Goal: Task Accomplishment & Management: Use online tool/utility

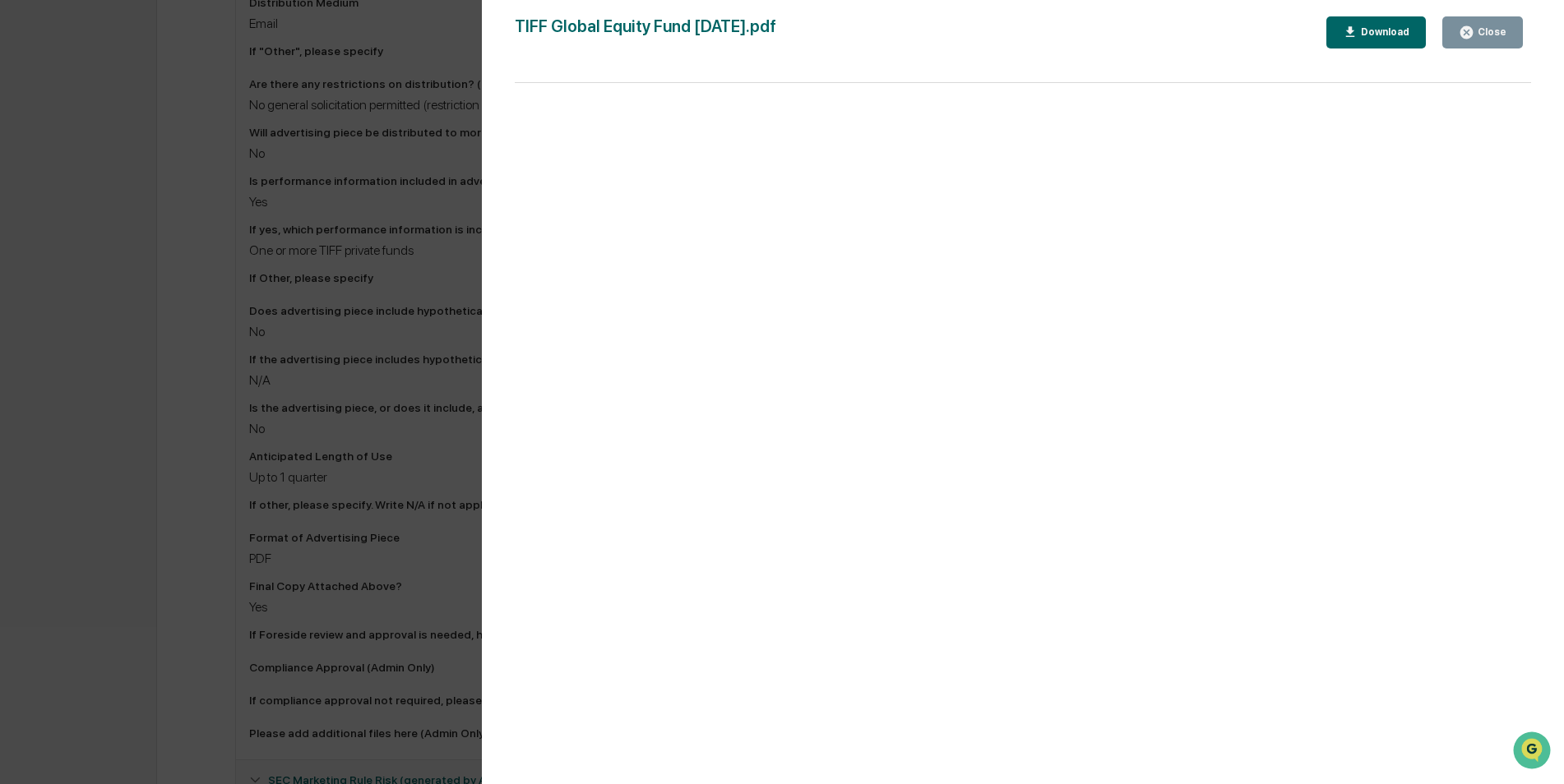
scroll to position [949, 0]
click at [1479, 33] on div "Close" at bounding box center [1491, 32] width 32 height 11
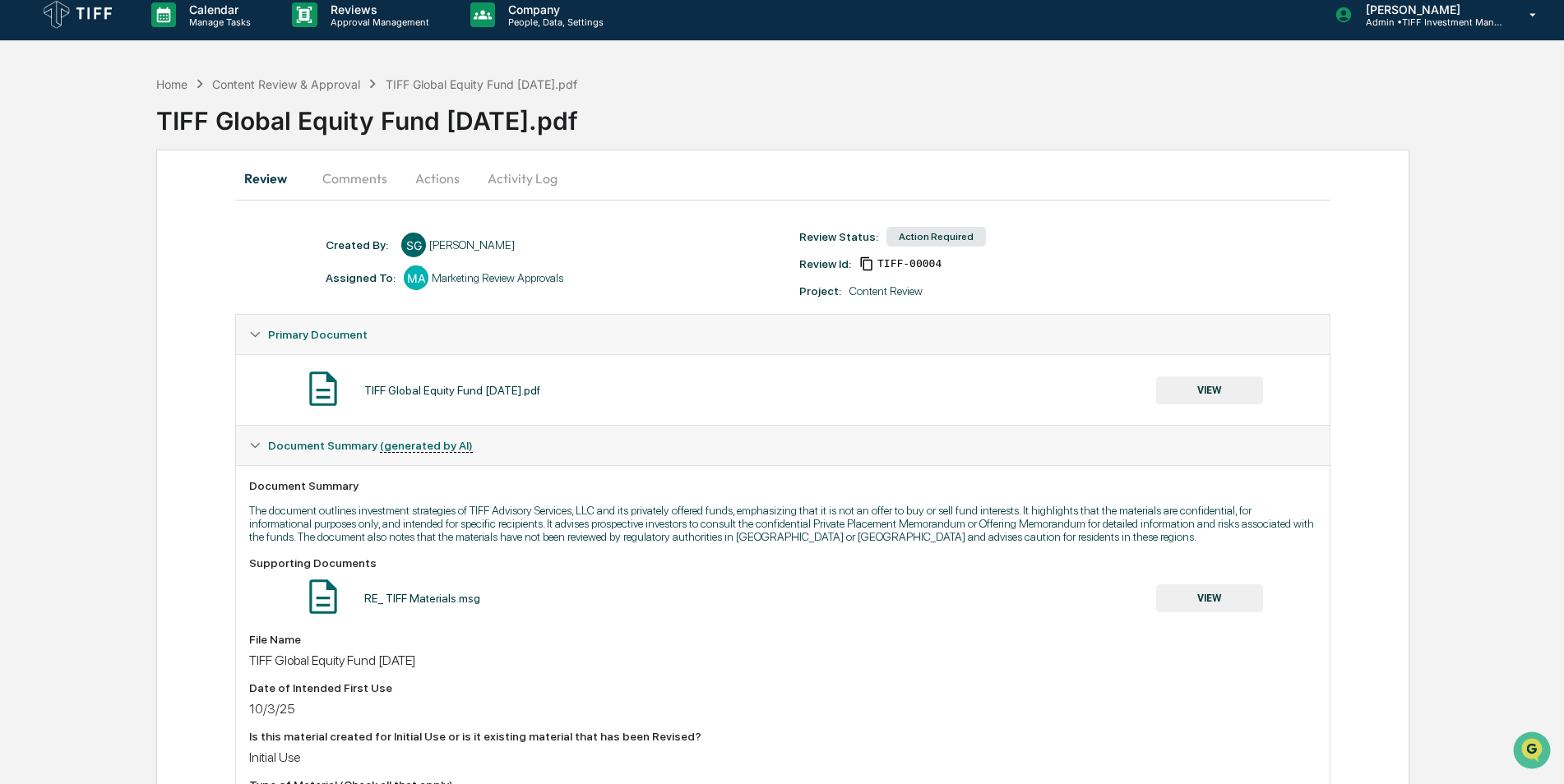
scroll to position [0, 0]
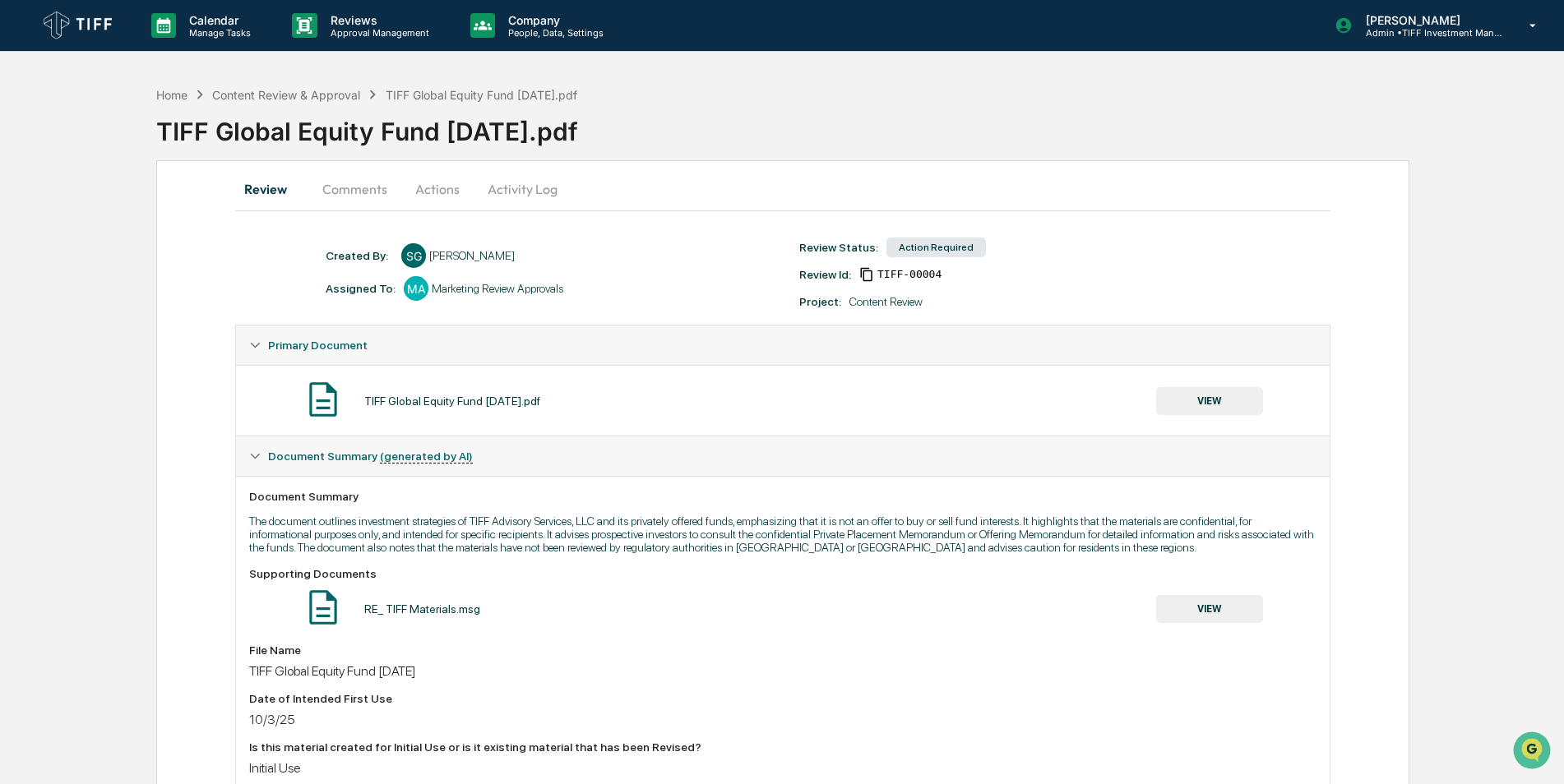
click at [444, 194] on button "Actions" at bounding box center [437, 189] width 74 height 39
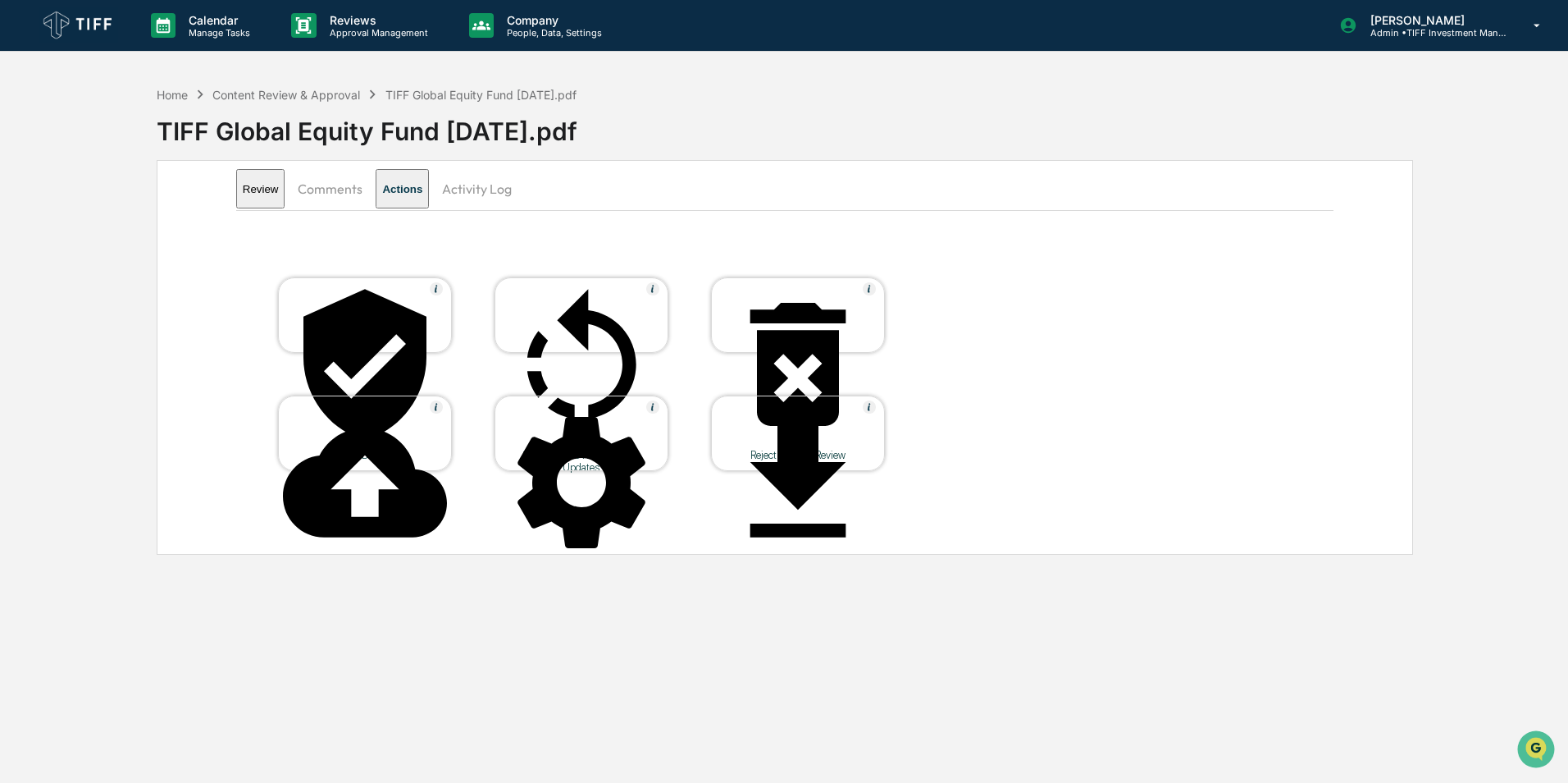
click at [356, 427] on icon at bounding box center [365, 481] width 165 height 109
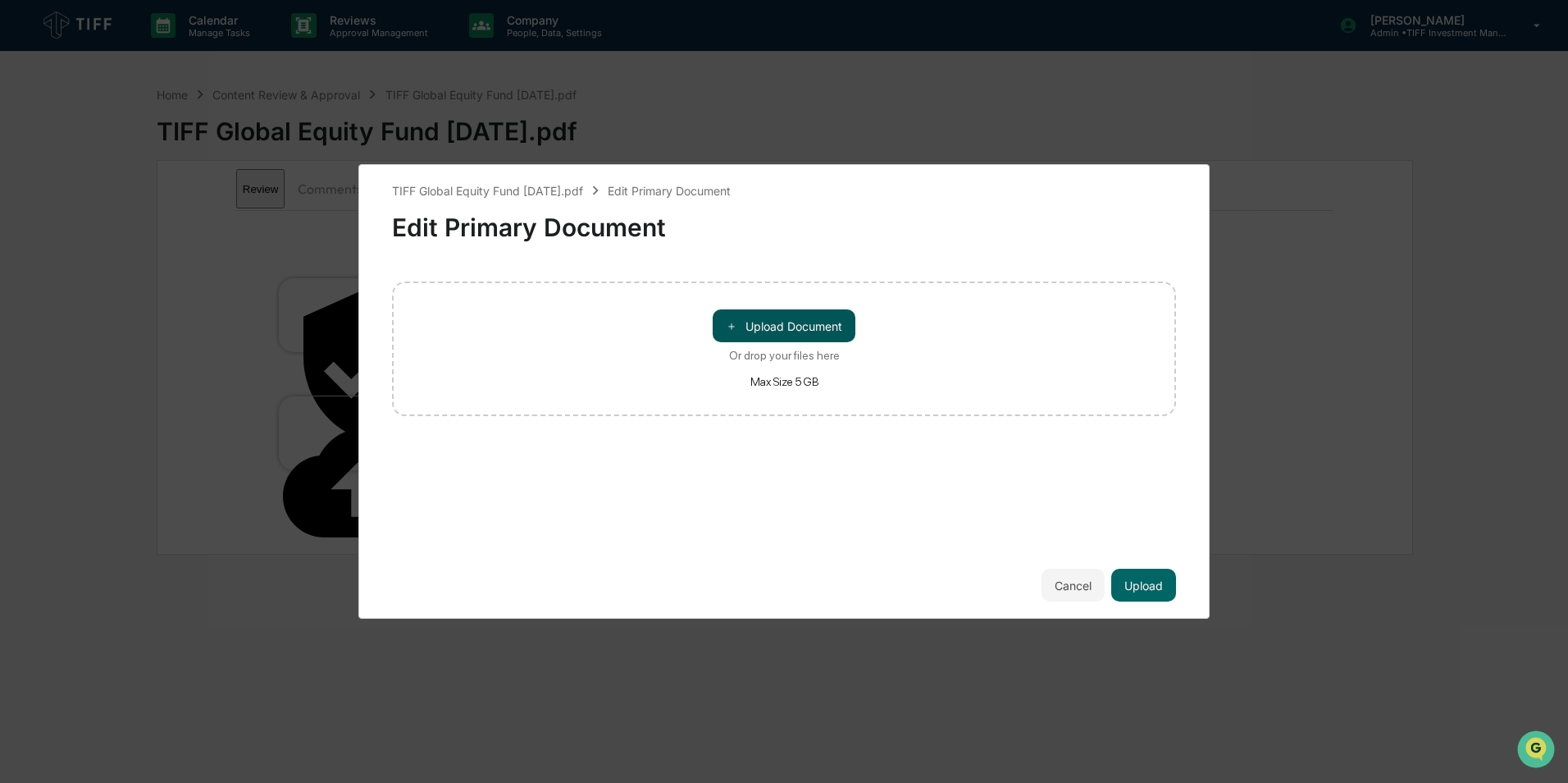
click at [773, 323] on button "＋ Upload Document" at bounding box center [784, 325] width 143 height 33
click at [1147, 583] on button "Upload" at bounding box center [1144, 585] width 65 height 33
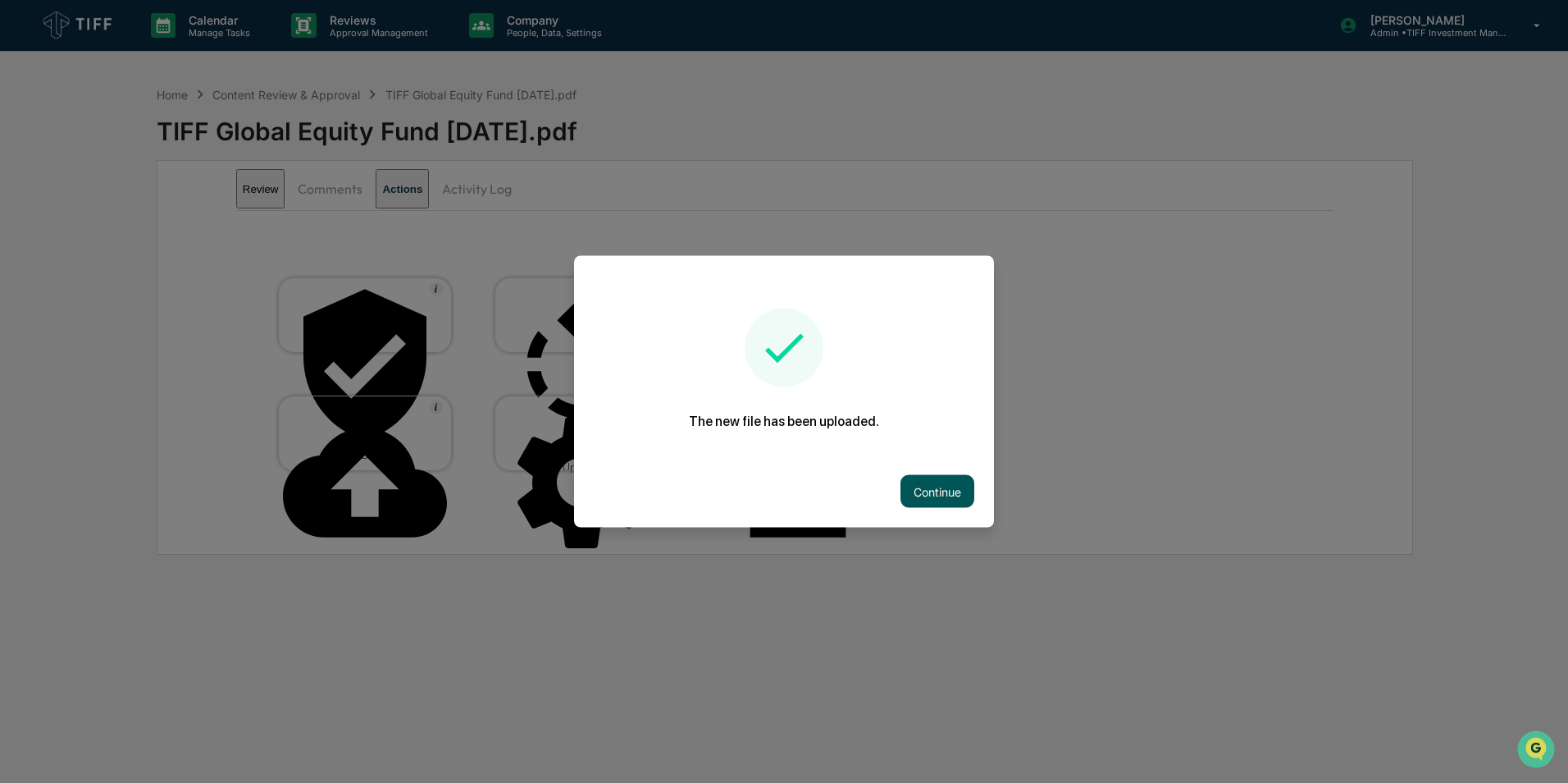
click at [928, 487] on button "Continue" at bounding box center [938, 491] width 74 height 33
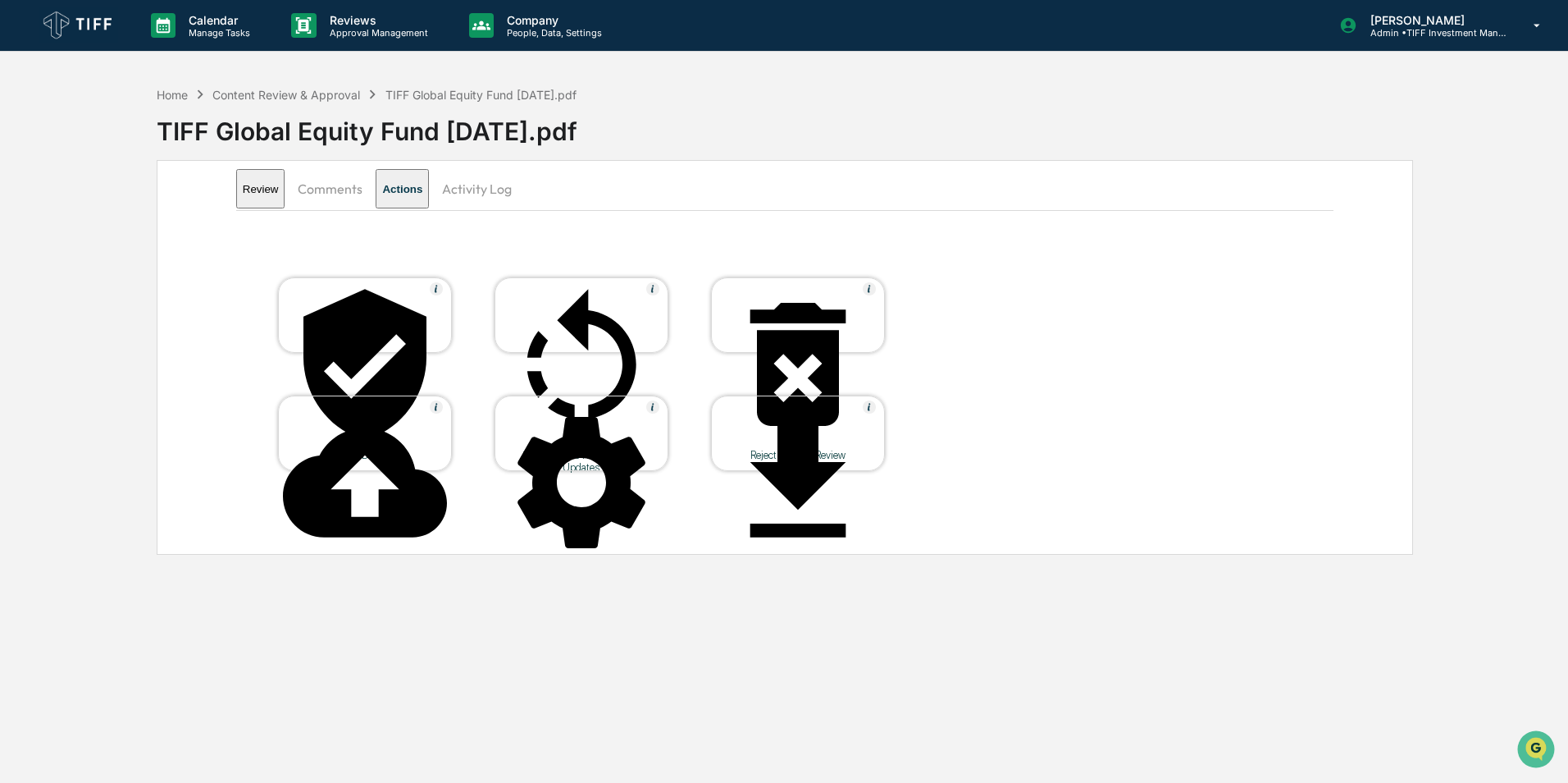
click at [571, 449] on div "Send Back to Requestor for Updates" at bounding box center [581, 461] width 147 height 25
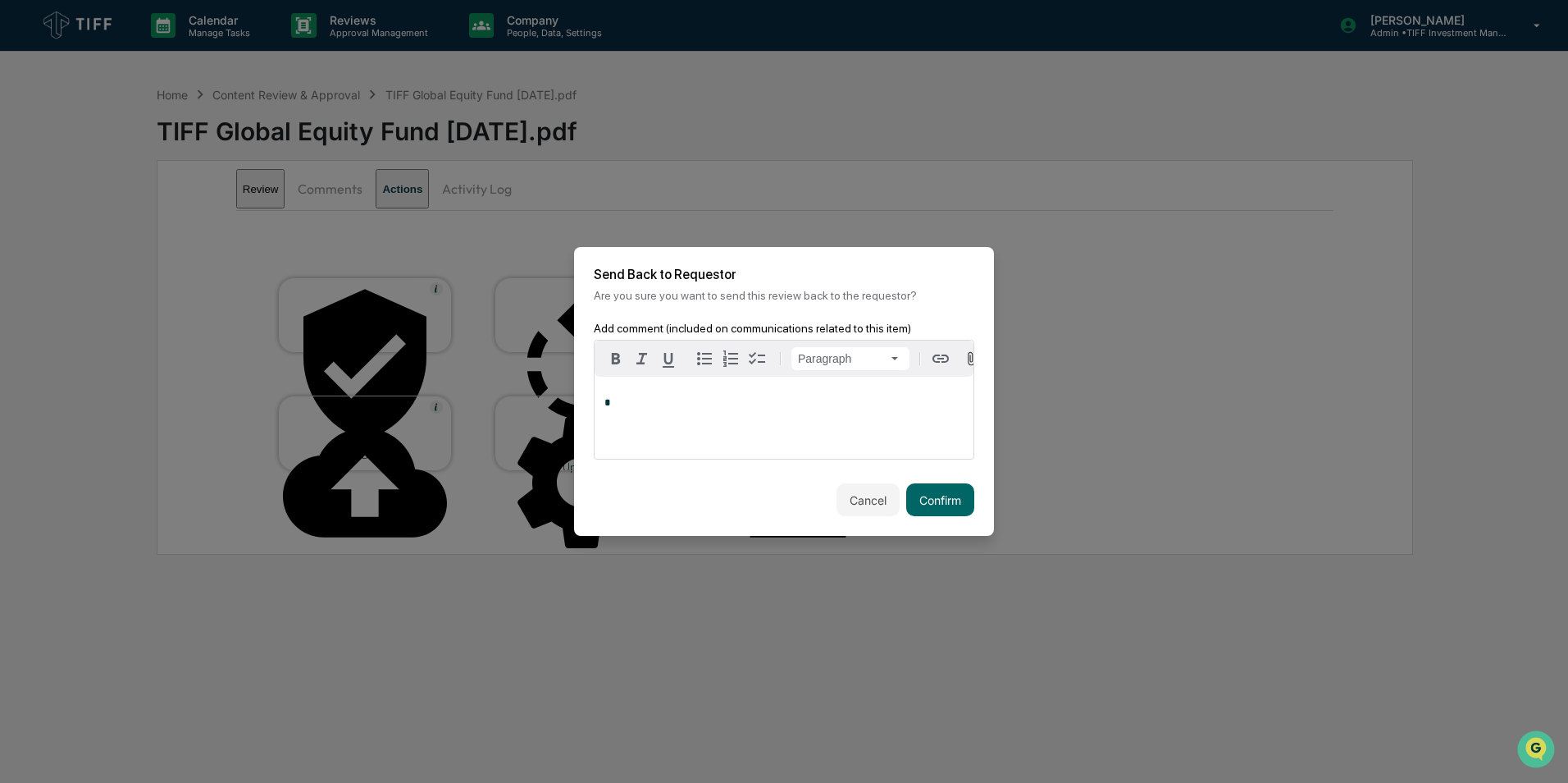
click at [860, 410] on div "*" at bounding box center [784, 418] width 379 height 82
click at [928, 498] on button "Confirm" at bounding box center [940, 499] width 68 height 33
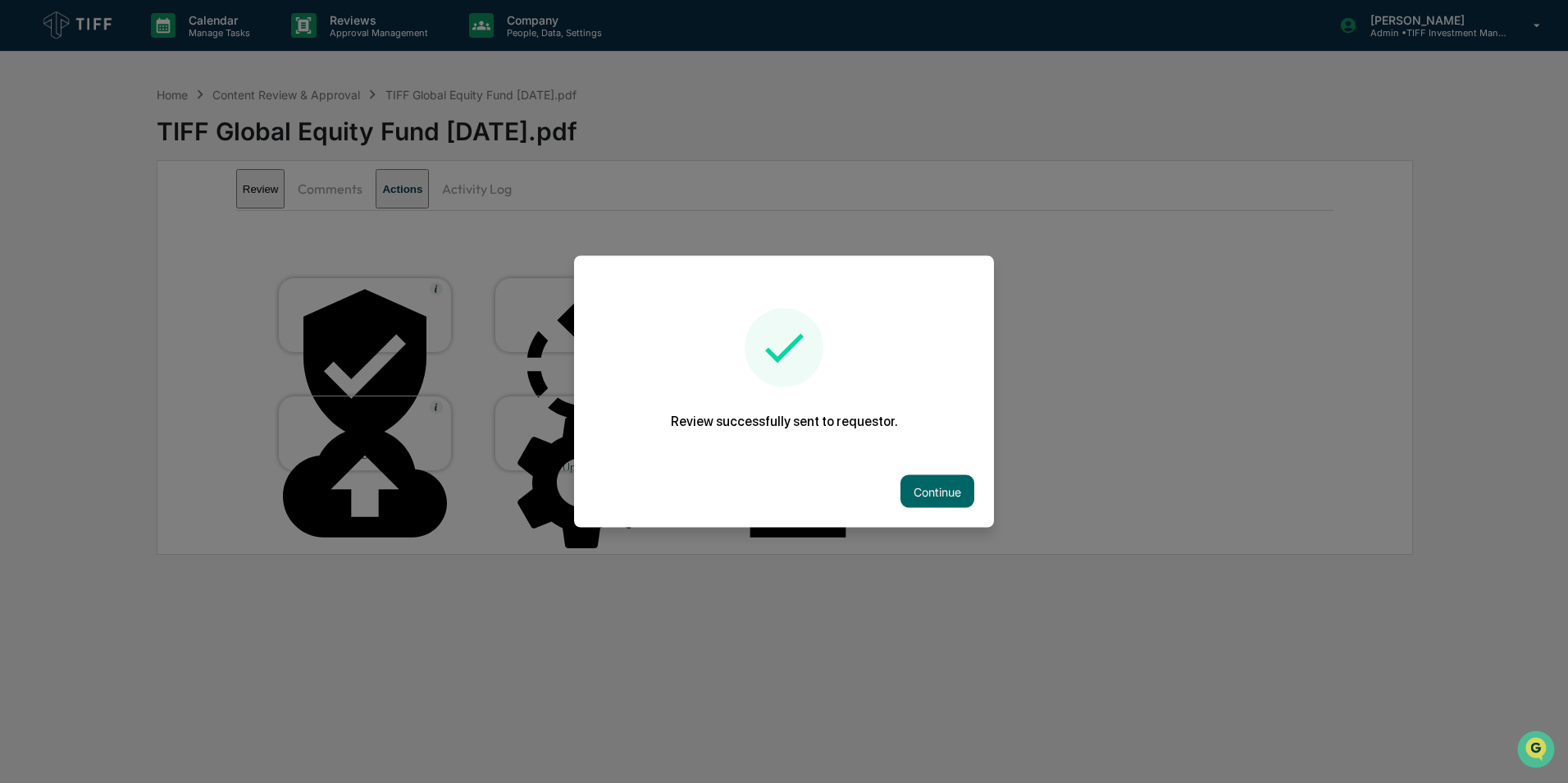
click at [935, 469] on div "Continue" at bounding box center [784, 492] width 420 height 72
click at [930, 495] on button "Continue" at bounding box center [938, 491] width 74 height 33
